Goal: Check status: Check status

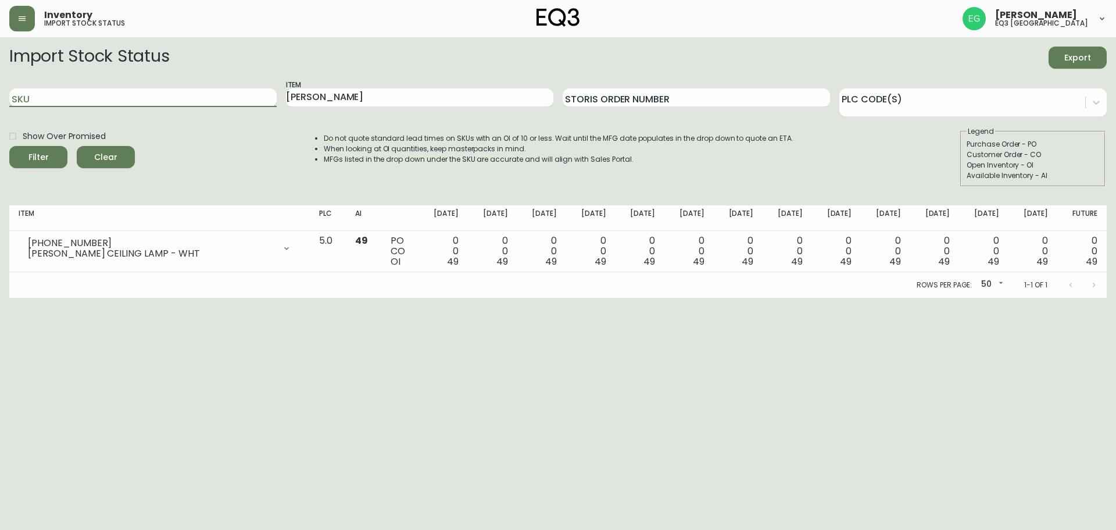
click at [94, 94] on input "SKU" at bounding box center [142, 97] width 267 height 19
paste input "[PHONE_NUMBER]"
type input "[PHONE_NUMBER]"
click at [9, 146] on button "Filter" at bounding box center [38, 157] width 58 height 22
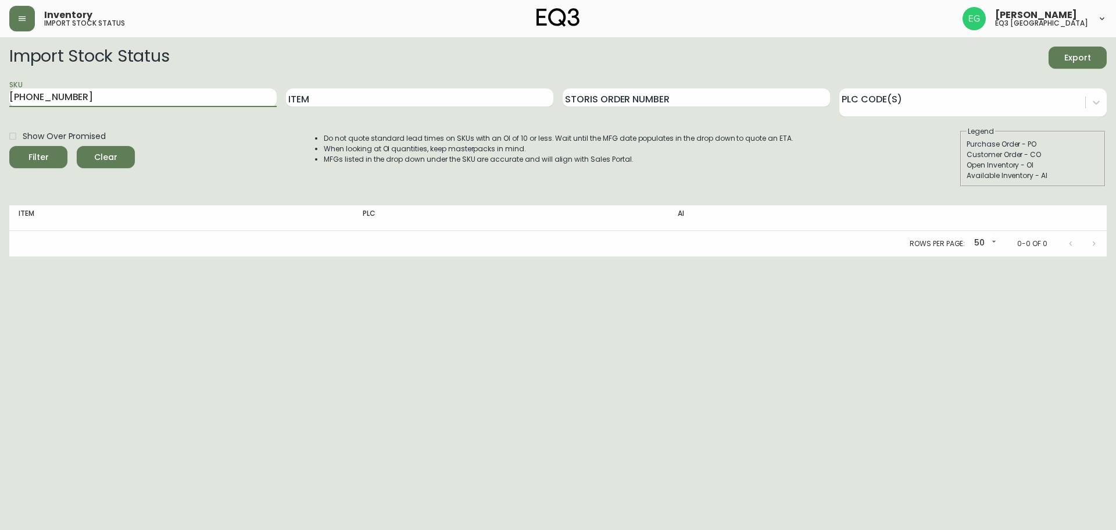
drag, startPoint x: 96, startPoint y: 102, endPoint x: 0, endPoint y: 96, distance: 96.7
click at [0, 96] on main "Import Stock Status Export SKU [PHONE_NUMBER] Item Storis Order Number PLC Code…" at bounding box center [558, 146] width 1116 height 219
paste input "[PHONE_NUMBER]"
type input "[PHONE_NUMBER]"
click at [9, 146] on button "Filter" at bounding box center [38, 157] width 58 height 22
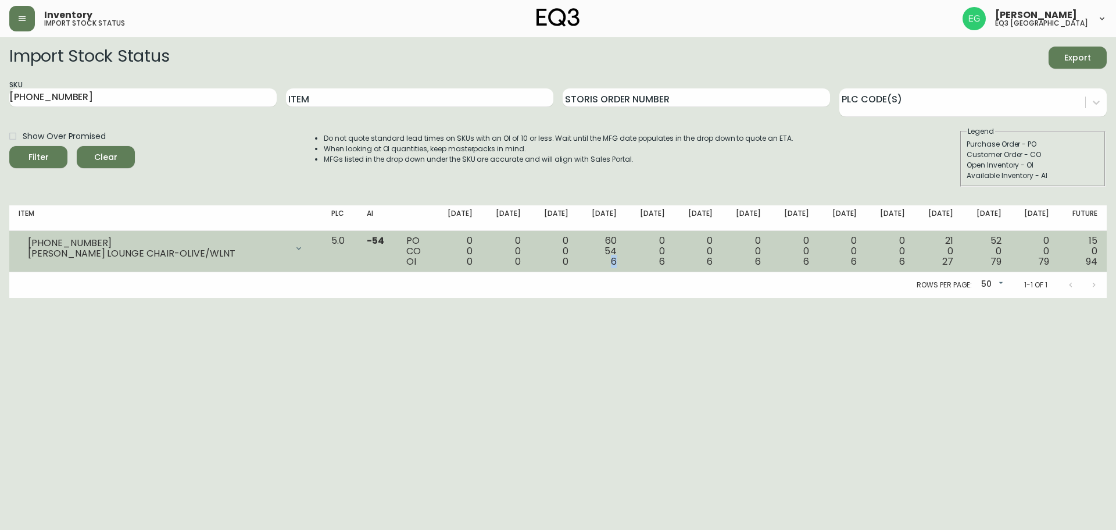
drag, startPoint x: 633, startPoint y: 263, endPoint x: 625, endPoint y: 260, distance: 8.6
click at [625, 260] on td "60 54 6" at bounding box center [602, 251] width 48 height 41
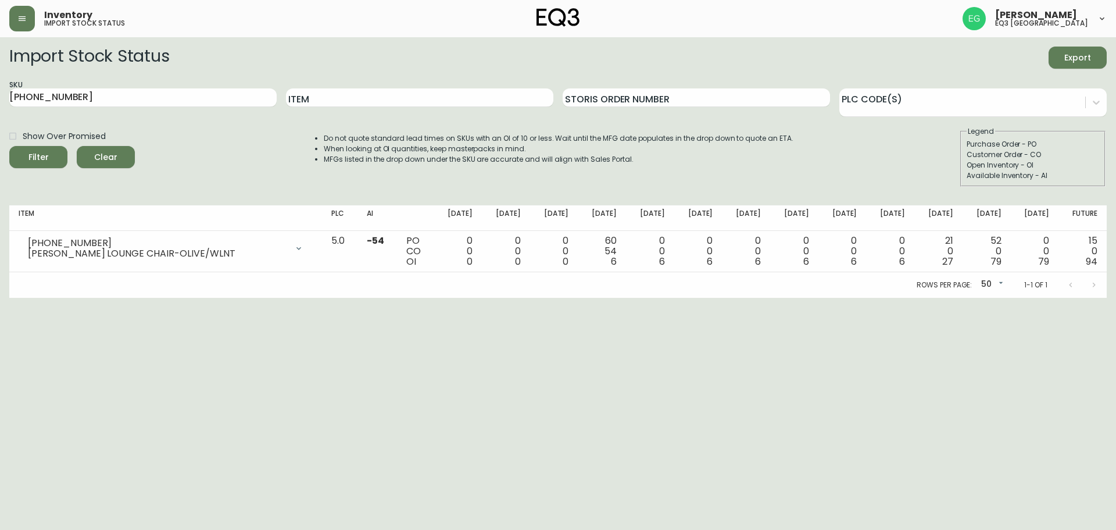
click at [656, 285] on div "Rows per page: 50 50 1-1 of 1" at bounding box center [558, 285] width 1098 height 26
